Goal: Information Seeking & Learning: Learn about a topic

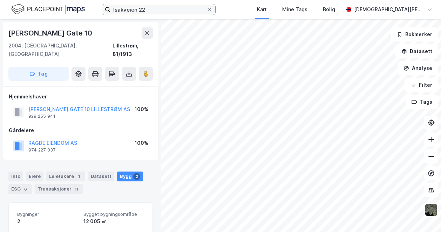
click at [167, 7] on input "Isakveien 22" at bounding box center [158, 9] width 96 height 11
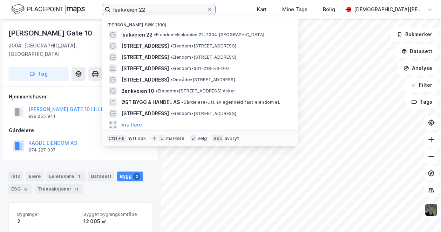
click at [167, 7] on input "Isakveien 22" at bounding box center [158, 9] width 96 height 11
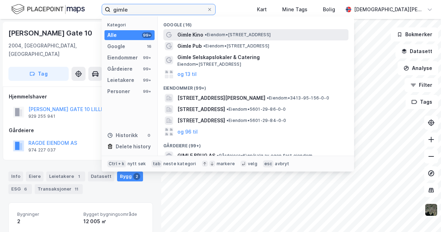
type input "gimle"
click at [213, 35] on span "• Eiendom • [STREET_ADDRESS]" at bounding box center [238, 35] width 66 height 6
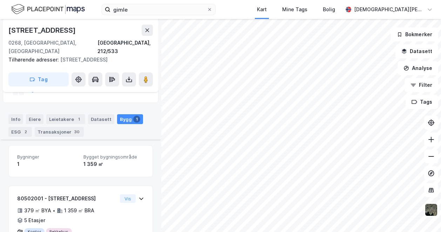
scroll to position [184, 0]
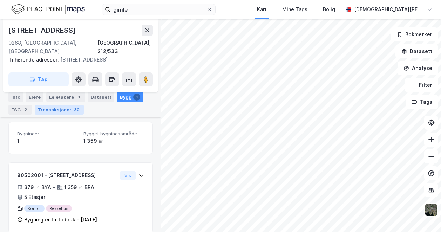
click at [73, 112] on div "30" at bounding box center [77, 109] width 8 height 7
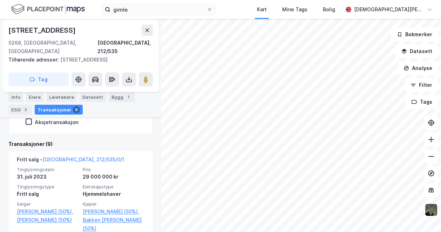
scroll to position [192, 0]
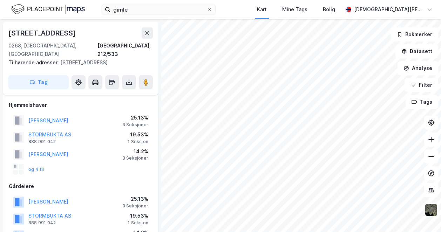
scroll to position [192, 0]
